Goal: Task Accomplishment & Management: Complete application form

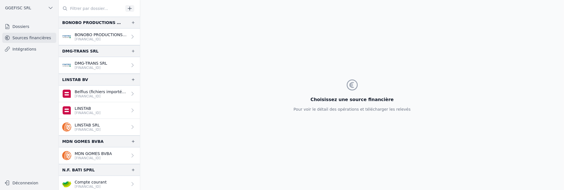
click at [128, 8] on icon "button" at bounding box center [130, 9] width 6 height 6
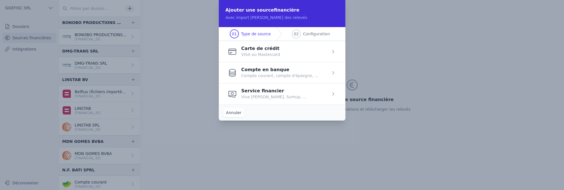
click at [227, 111] on button "Annuler" at bounding box center [233, 112] width 21 height 9
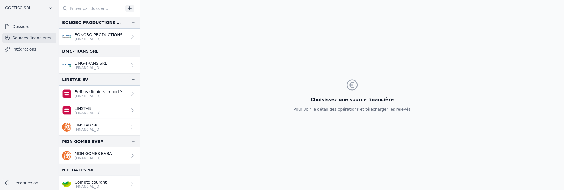
click at [14, 5] on button "GGEFISC SRL" at bounding box center [29, 7] width 54 height 9
click at [14, 26] on div at bounding box center [282, 95] width 564 height 190
click at [14, 27] on link "Dossiers" at bounding box center [29, 26] width 54 height 10
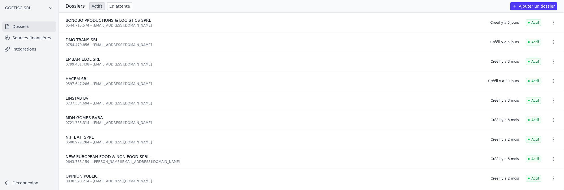
click at [525, 7] on button "Ajouter un dossier" at bounding box center [533, 6] width 47 height 8
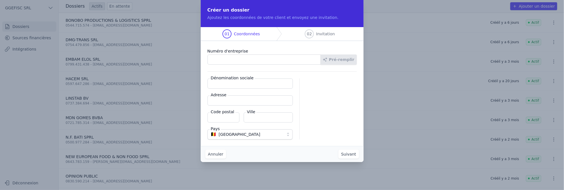
click at [210, 60] on input "Numéro d'entreprise" at bounding box center [263, 60] width 113 height 10
paste input "0742.911.914"
type input "0742.911.914"
click at [334, 60] on button "Pré-remplir" at bounding box center [338, 60] width 36 height 10
type input "HINNAN SRL"
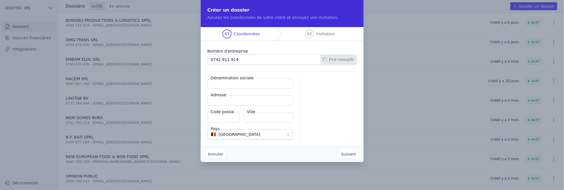
type input "Rue des Tanneurs 52/6"
type input "1000"
type input "[GEOGRAPHIC_DATA]"
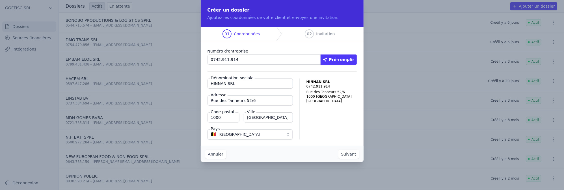
click at [350, 155] on button "Suivant" at bounding box center [348, 154] width 21 height 9
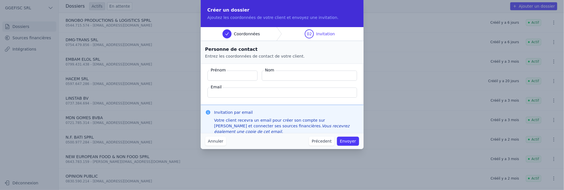
click at [216, 78] on input "Prénom" at bounding box center [232, 76] width 50 height 10
click at [290, 77] on input "Nom" at bounding box center [309, 76] width 95 height 10
type input "b"
type input "BAH"
click at [222, 76] on input "Prénom" at bounding box center [232, 76] width 50 height 10
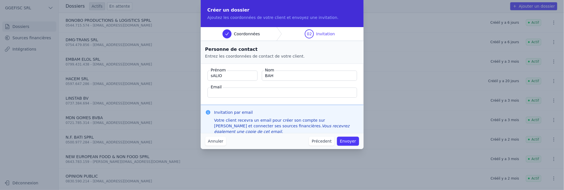
type input "sALIOU"
drag, startPoint x: 233, startPoint y: 76, endPoint x: 60, endPoint y: 78, distance: 173.5
click at [80, 76] on div "Créer un dossier Ajoutez les coordonnées de votre client et envoyez une invitat…" at bounding box center [282, 95] width 564 height 190
type input "Saliou"
click at [230, 91] on input "Email" at bounding box center [281, 93] width 149 height 10
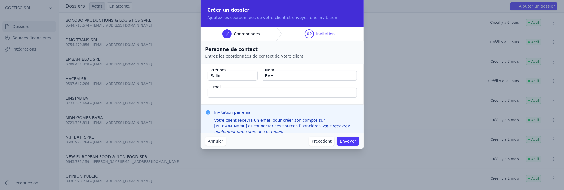
paste input "[EMAIL_ADDRESS][DOMAIN_NAME]"
type input "[EMAIL_ADDRESS][DOMAIN_NAME]"
click at [348, 142] on button "Envoyer" at bounding box center [348, 141] width 22 height 9
